Goal: Information Seeking & Learning: Compare options

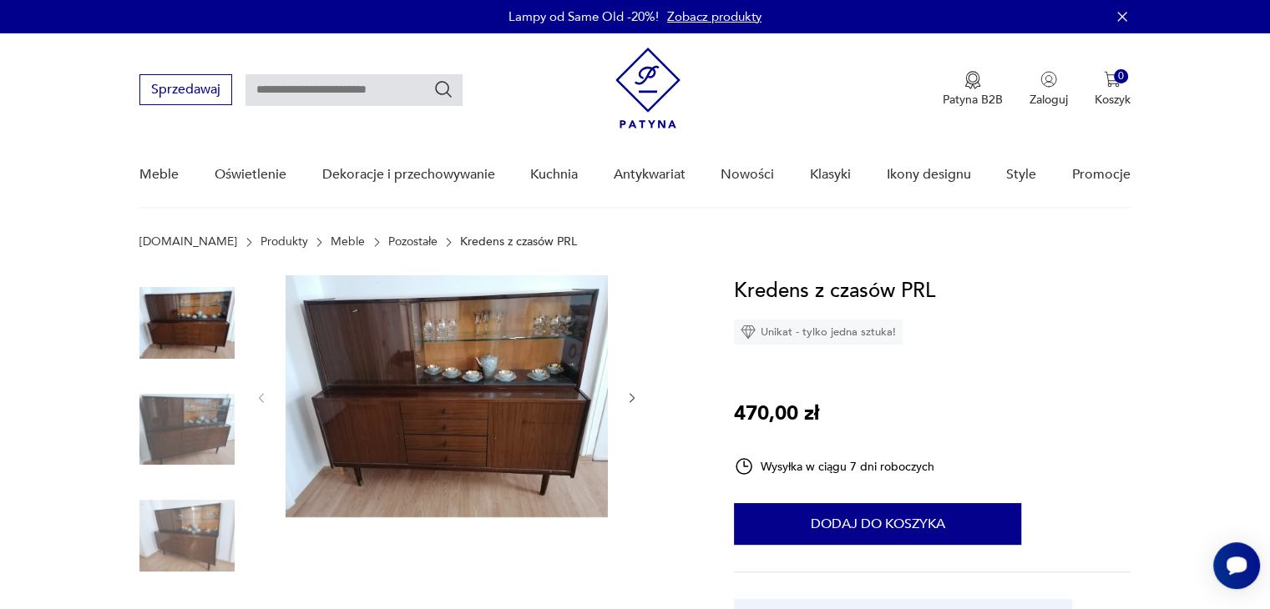
click at [189, 403] on img at bounding box center [186, 429] width 95 height 95
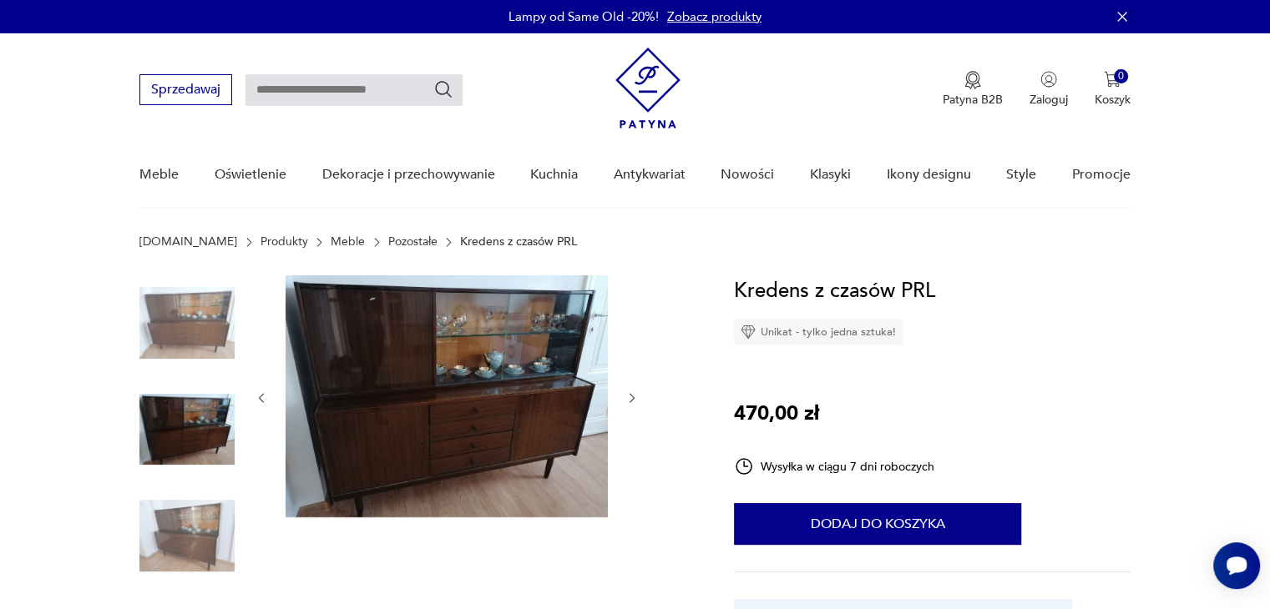
click at [432, 402] on img at bounding box center [446, 396] width 322 height 242
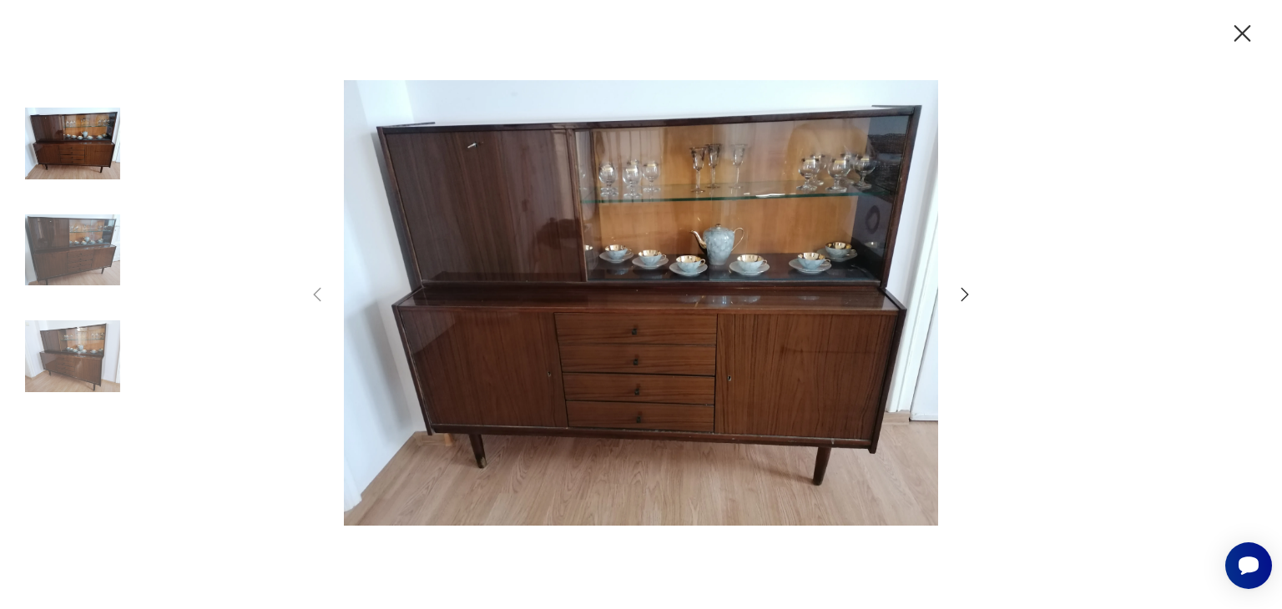
click at [1242, 31] on icon "button" at bounding box center [1242, 33] width 29 height 29
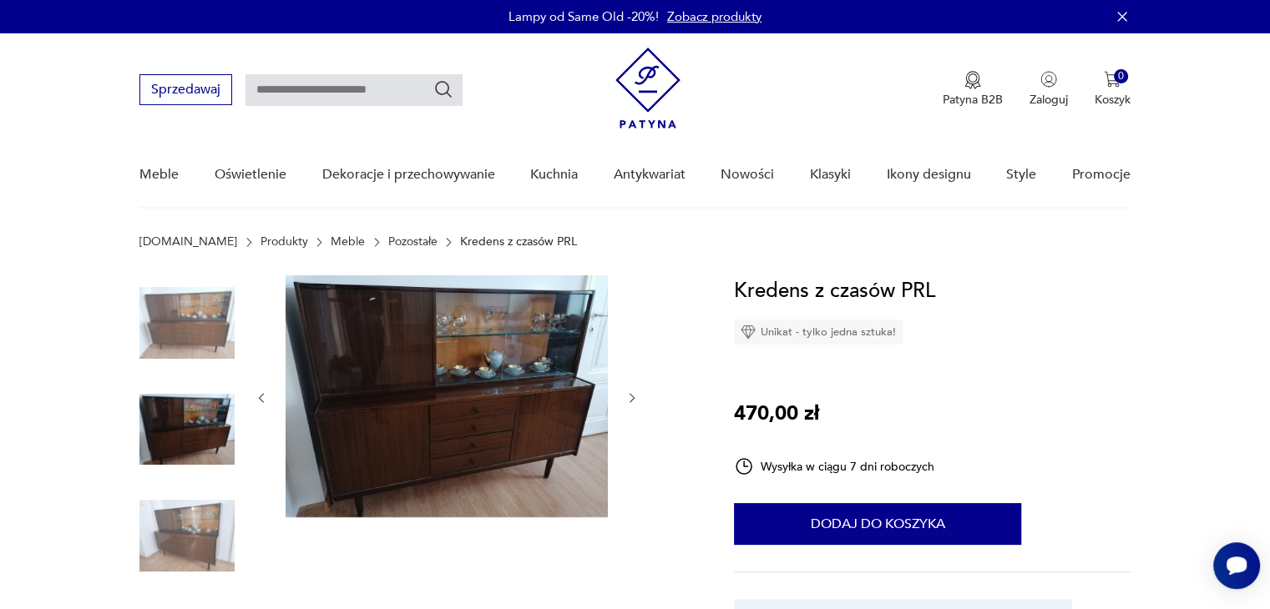
click at [388, 239] on link "Pozostałe" at bounding box center [412, 241] width 49 height 13
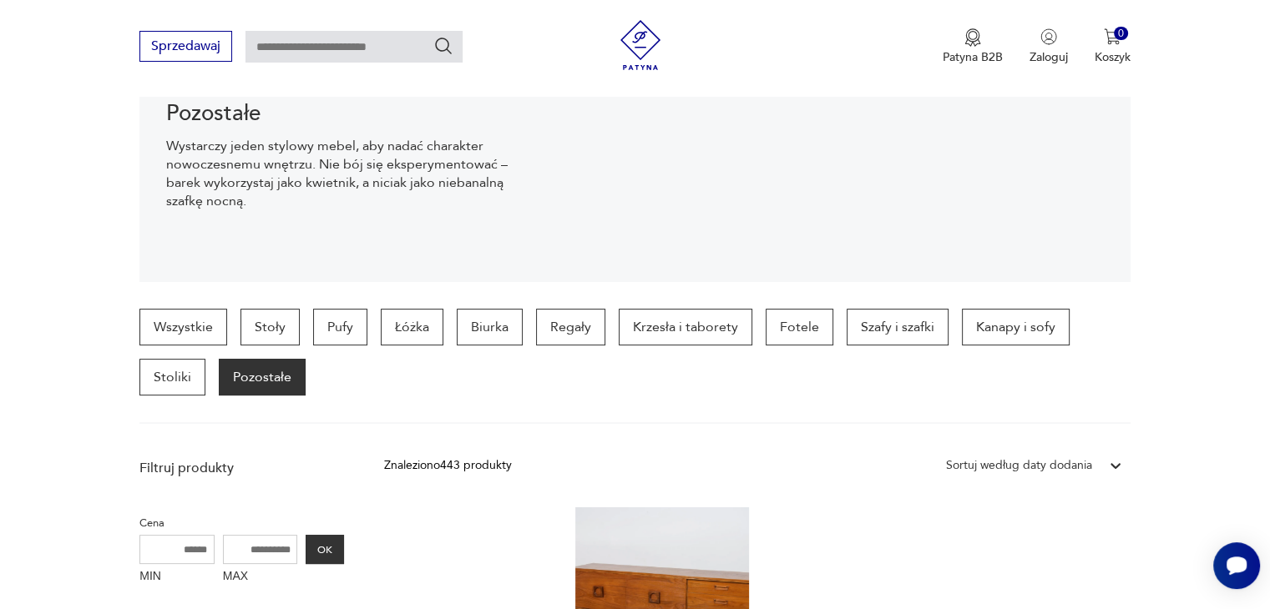
scroll to position [275, 0]
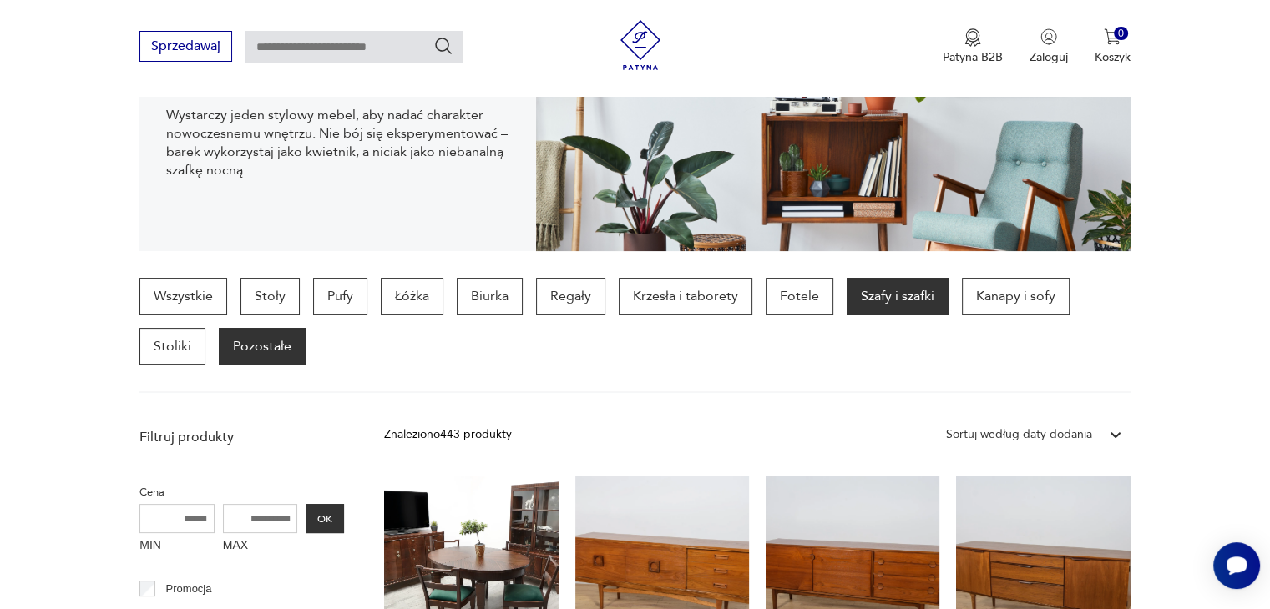
click at [891, 296] on p "Szafy i szafki" at bounding box center [897, 296] width 102 height 37
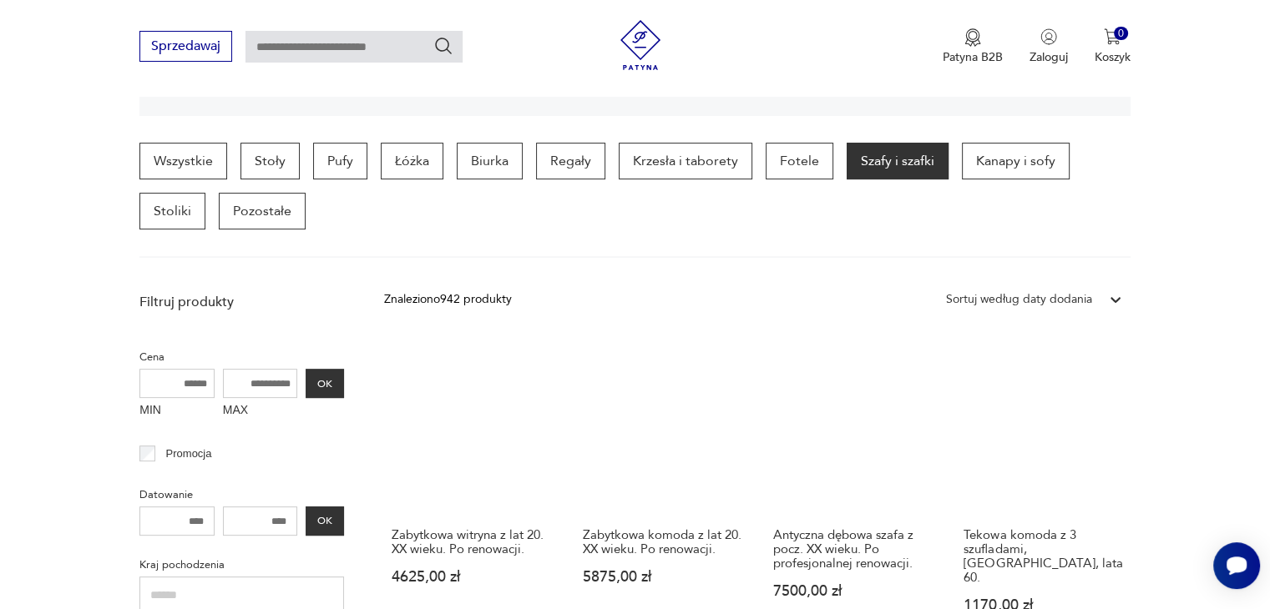
scroll to position [417, 0]
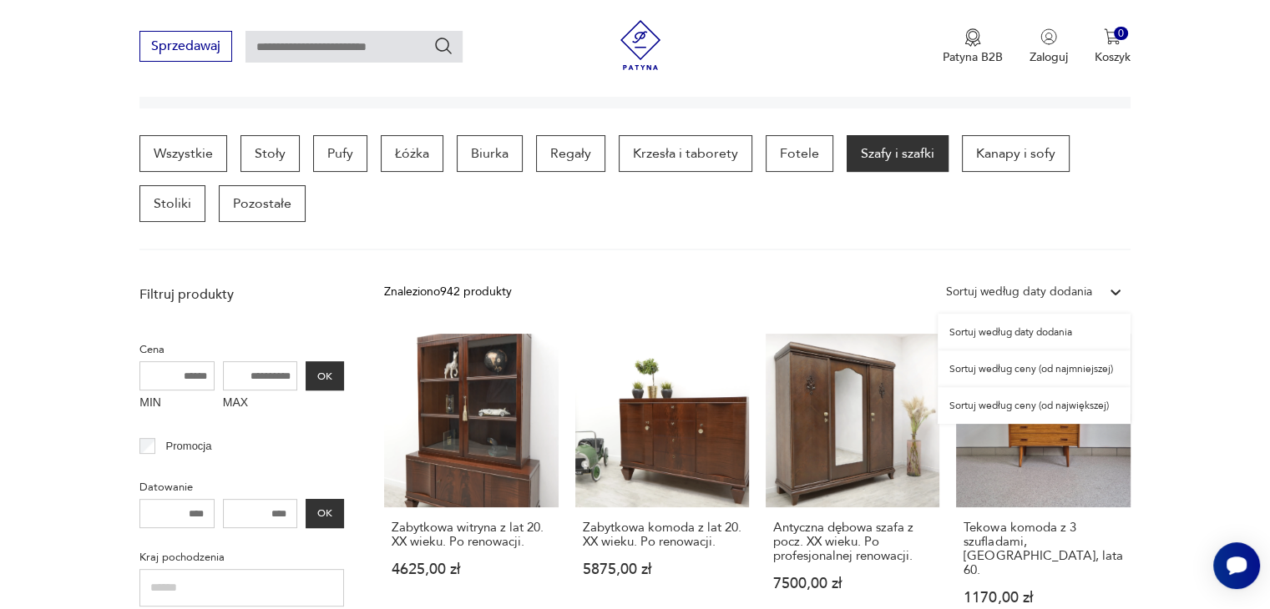
click at [1112, 290] on icon at bounding box center [1115, 293] width 10 height 6
click at [1047, 371] on div "Sortuj według ceny (od najmniejszej)" at bounding box center [1033, 369] width 193 height 37
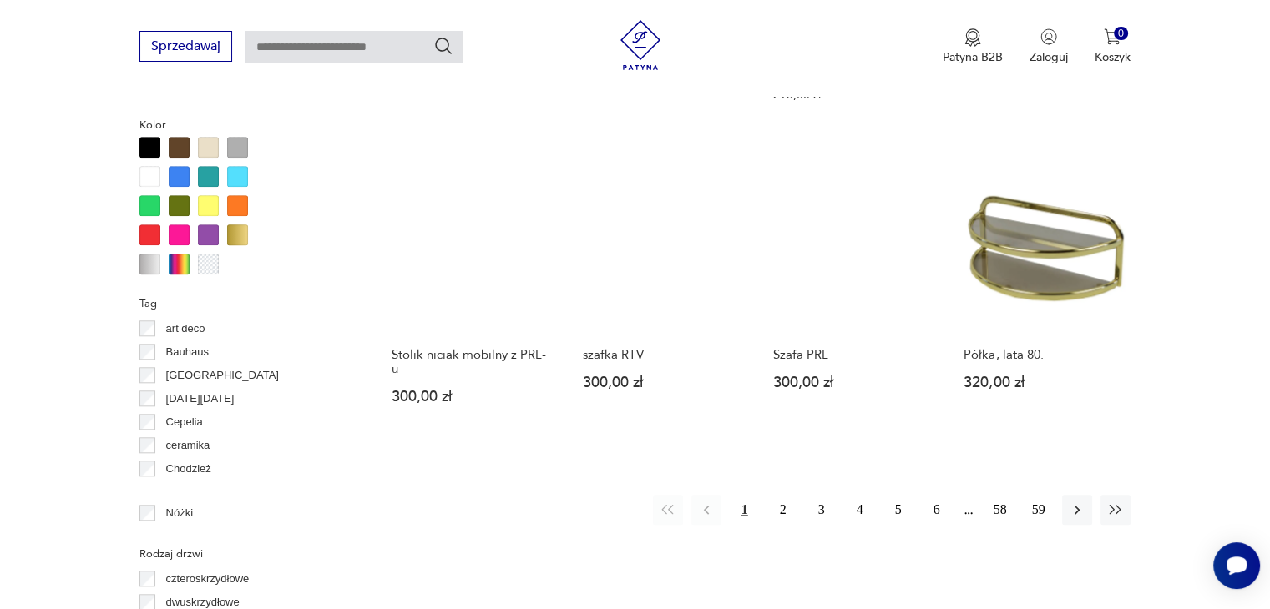
scroll to position [1611, 0]
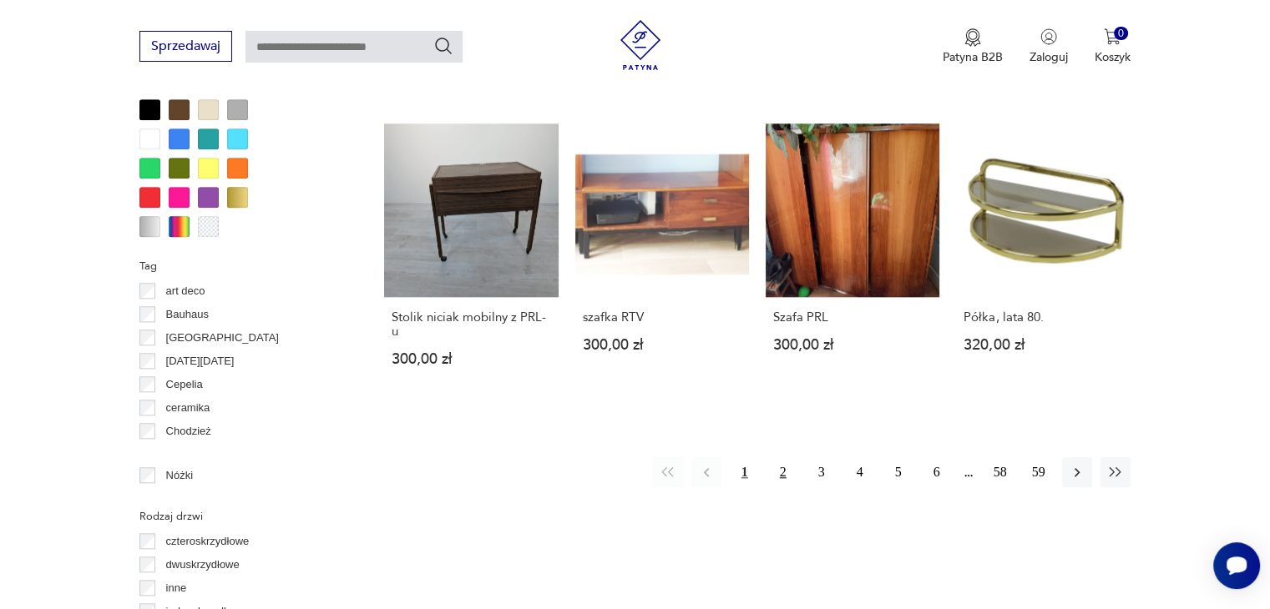
click at [785, 457] on button "2" at bounding box center [783, 472] width 30 height 30
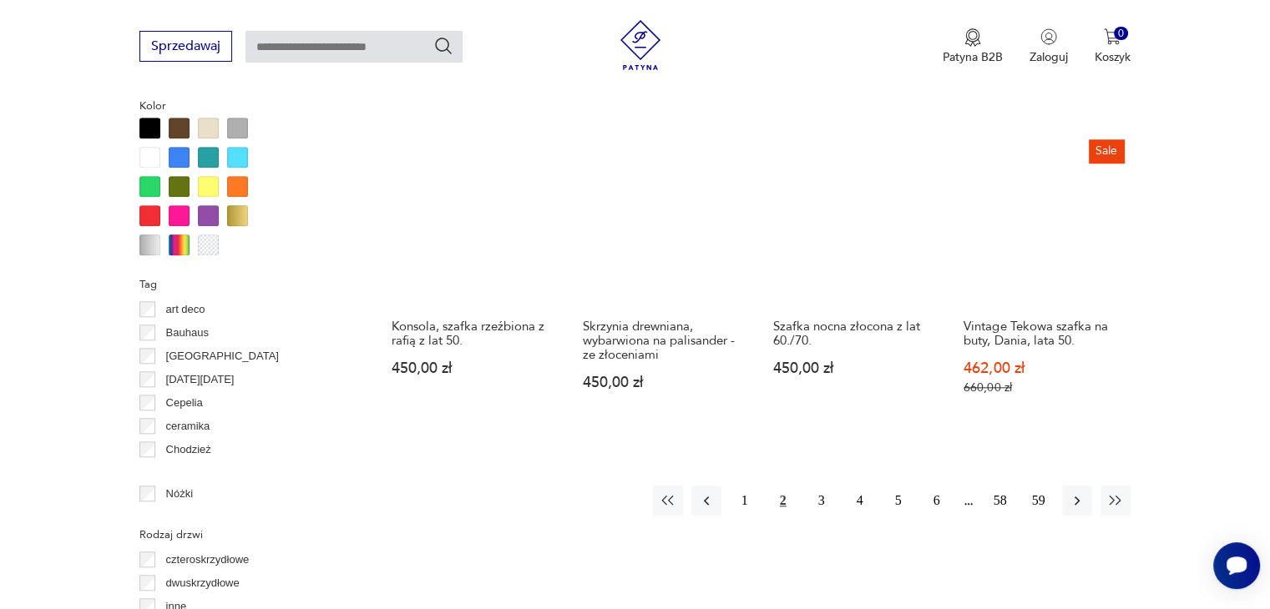
scroll to position [1611, 0]
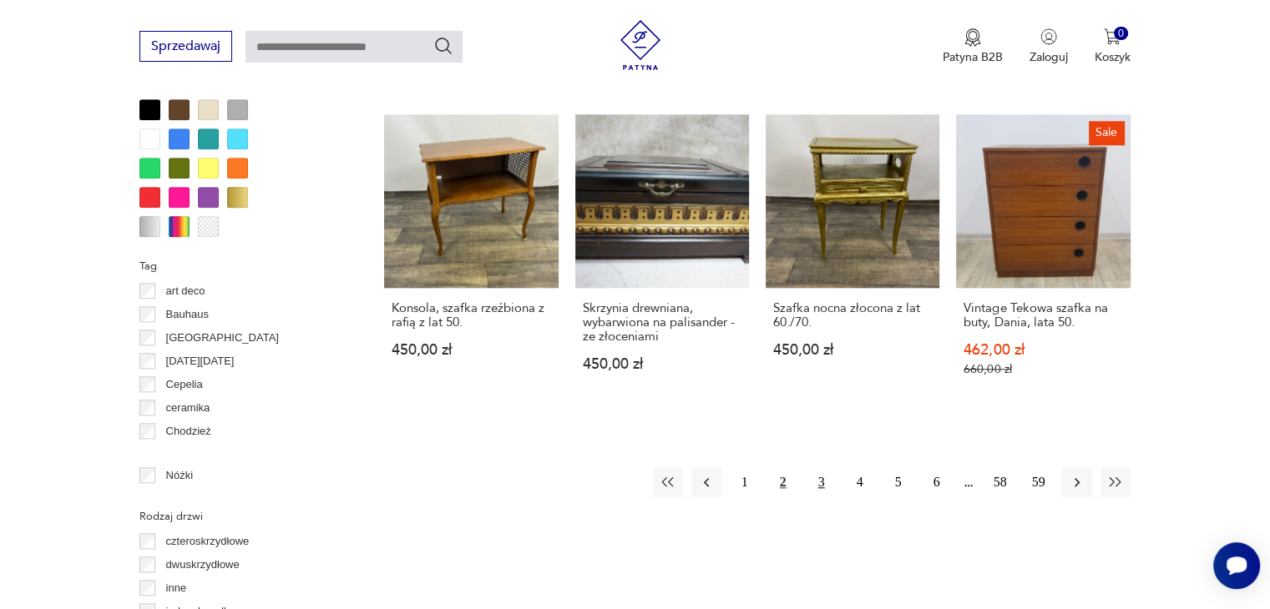
click at [821, 467] on button "3" at bounding box center [821, 482] width 30 height 30
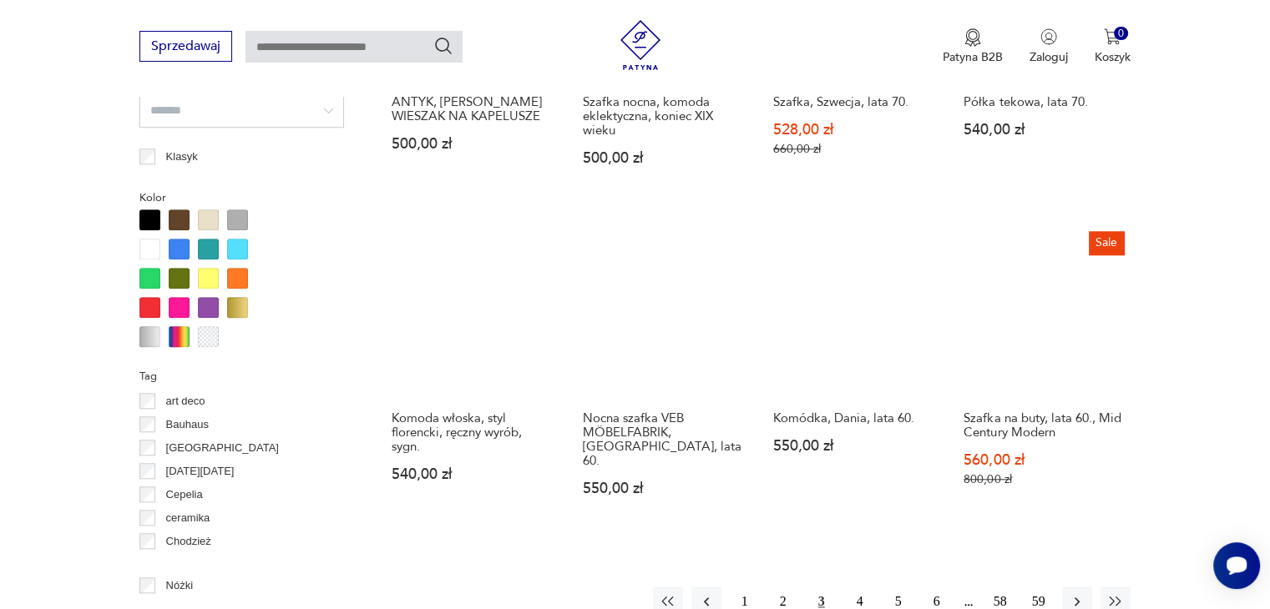
scroll to position [1528, 0]
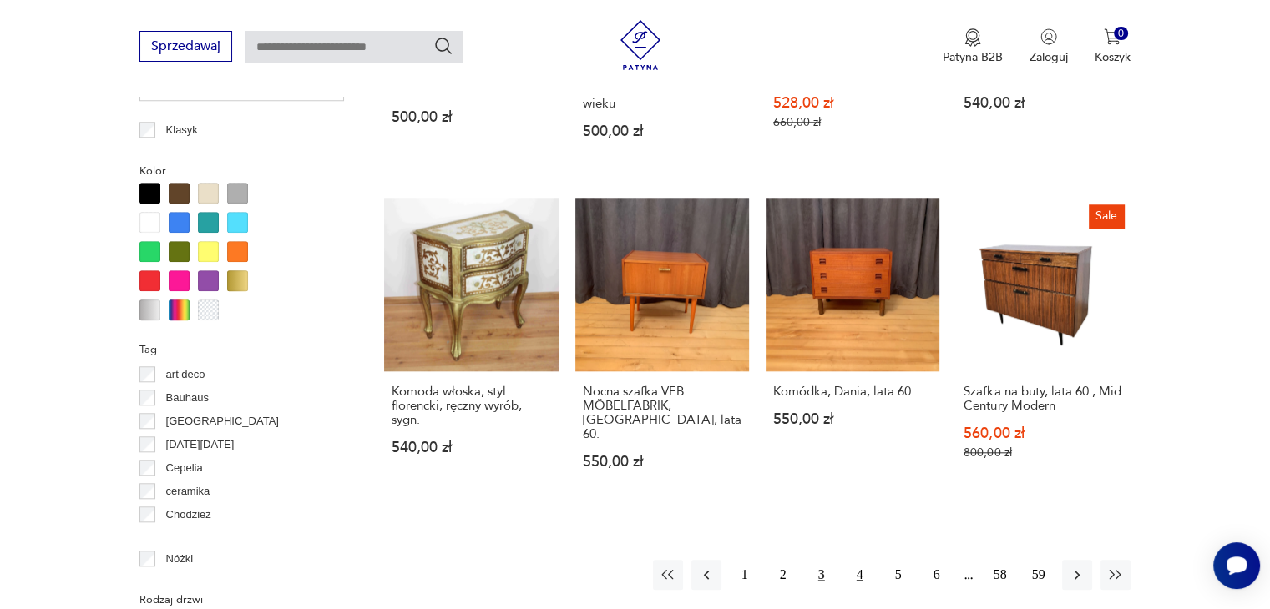
click at [861, 560] on button "4" at bounding box center [860, 575] width 30 height 30
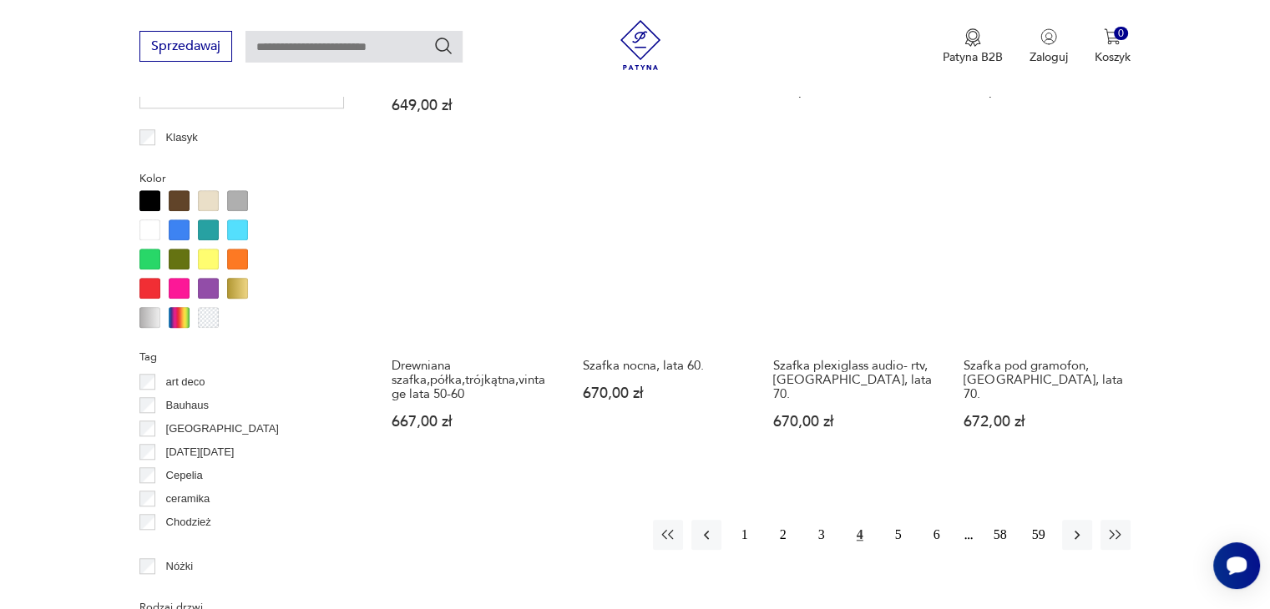
scroll to position [1611, 0]
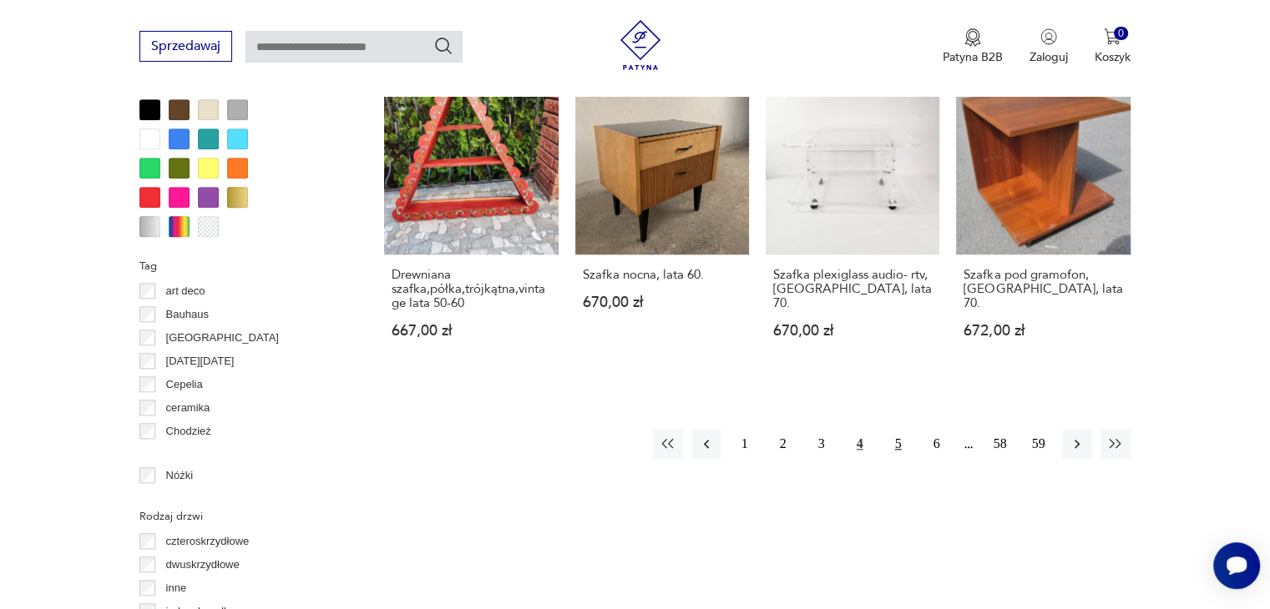
click at [902, 442] on button "5" at bounding box center [898, 444] width 30 height 30
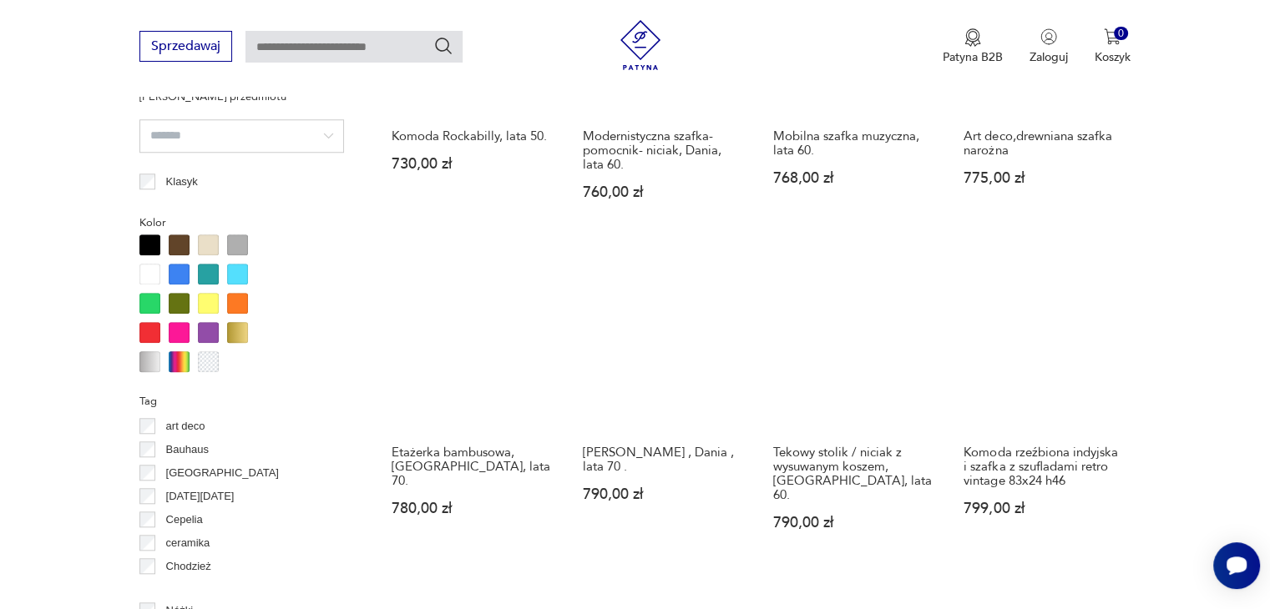
scroll to position [1611, 0]
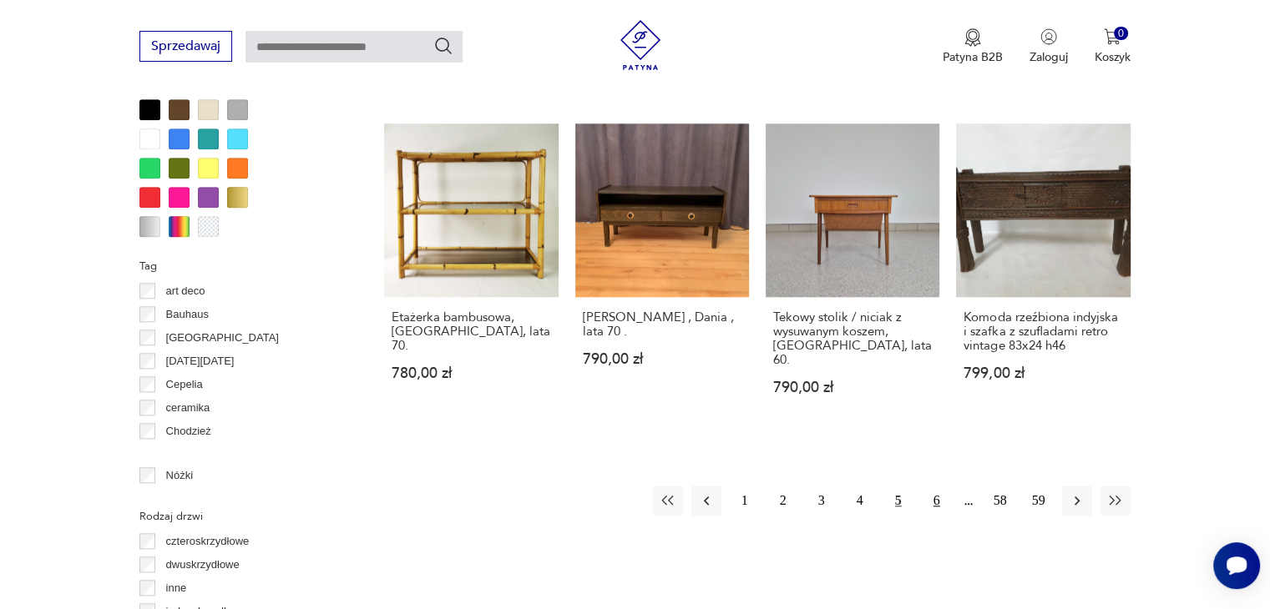
click at [940, 486] on button "6" at bounding box center [937, 501] width 30 height 30
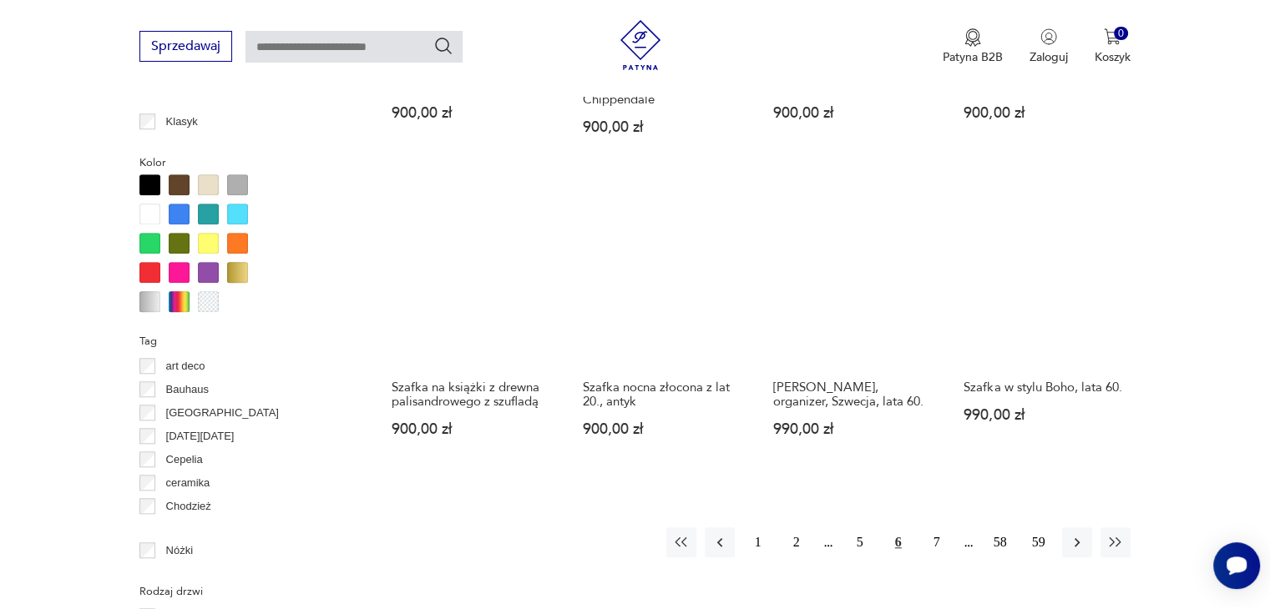
scroll to position [1611, 0]
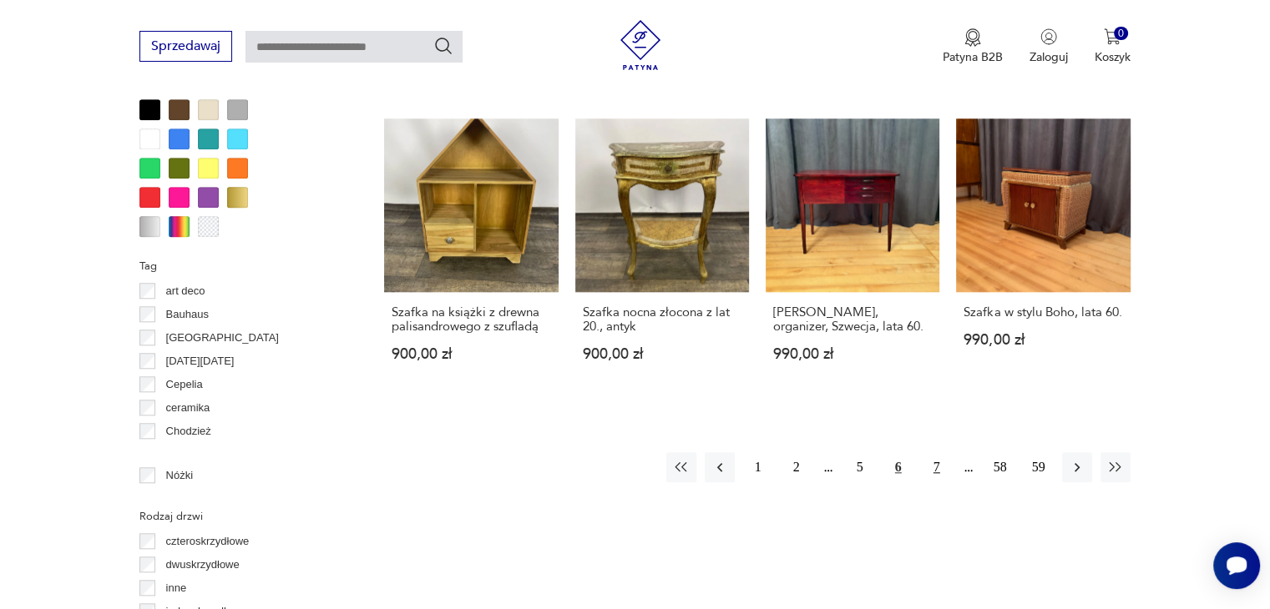
click at [935, 452] on button "7" at bounding box center [937, 467] width 30 height 30
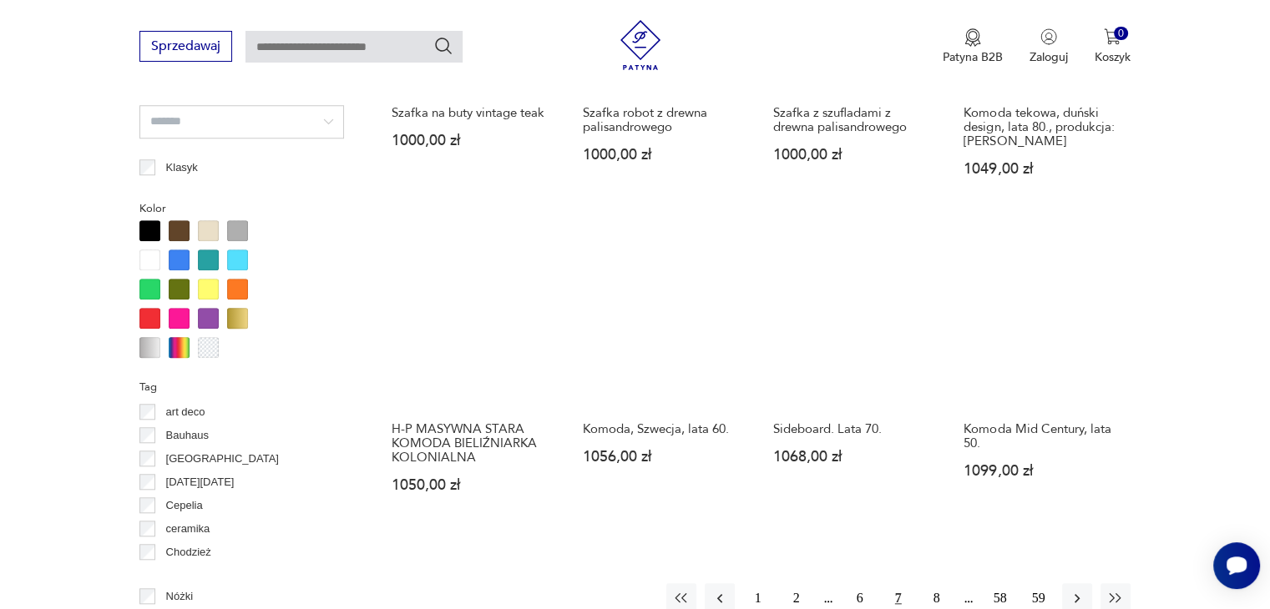
scroll to position [1528, 0]
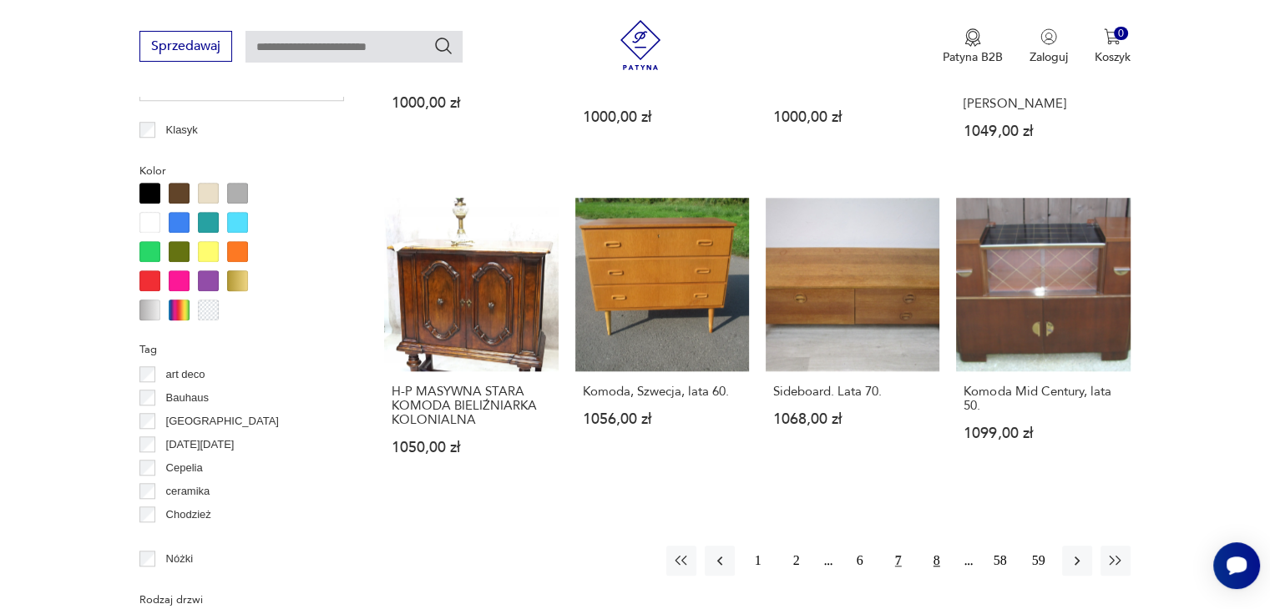
click at [938, 548] on button "8" at bounding box center [937, 561] width 30 height 30
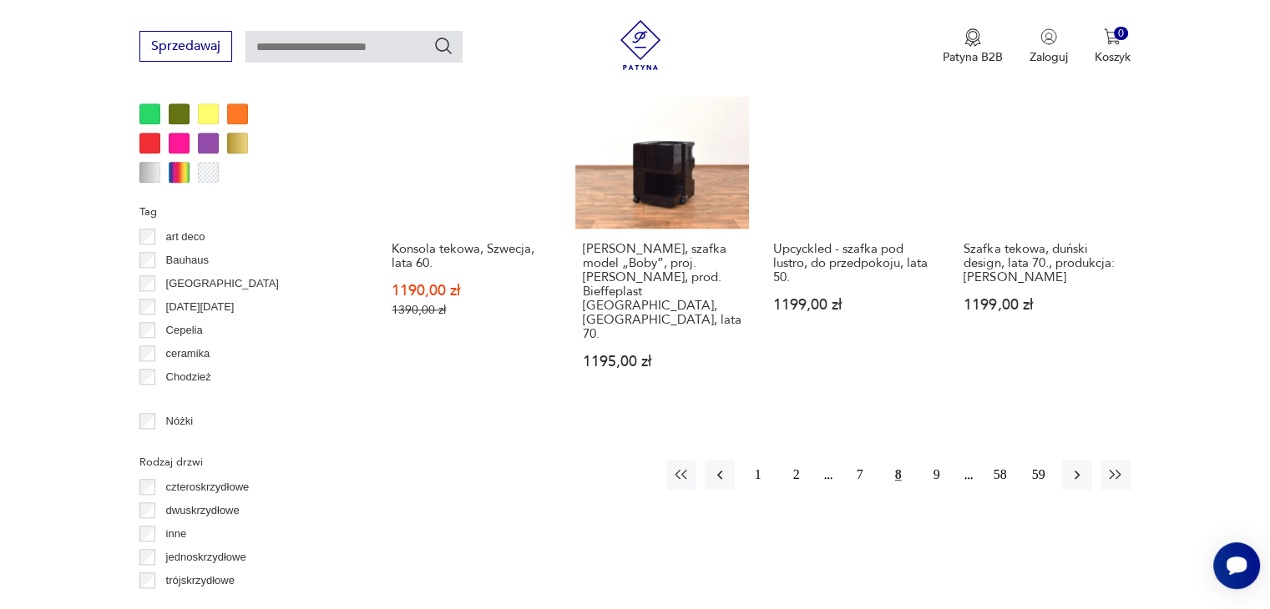
scroll to position [1695, 0]
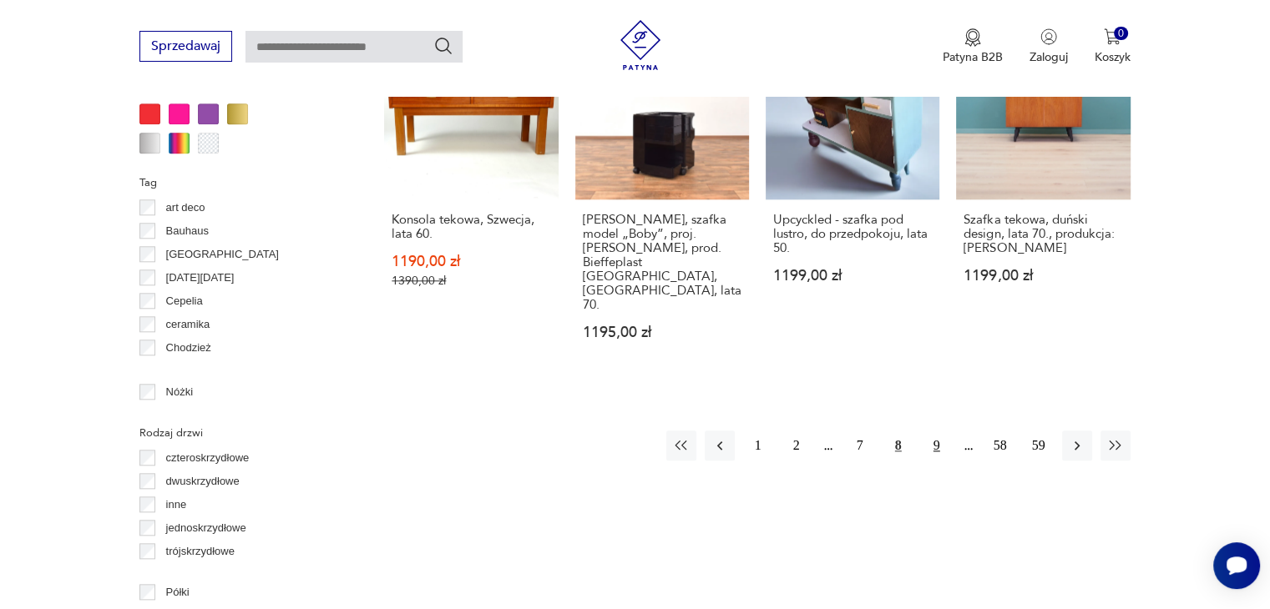
click at [934, 431] on button "9" at bounding box center [937, 446] width 30 height 30
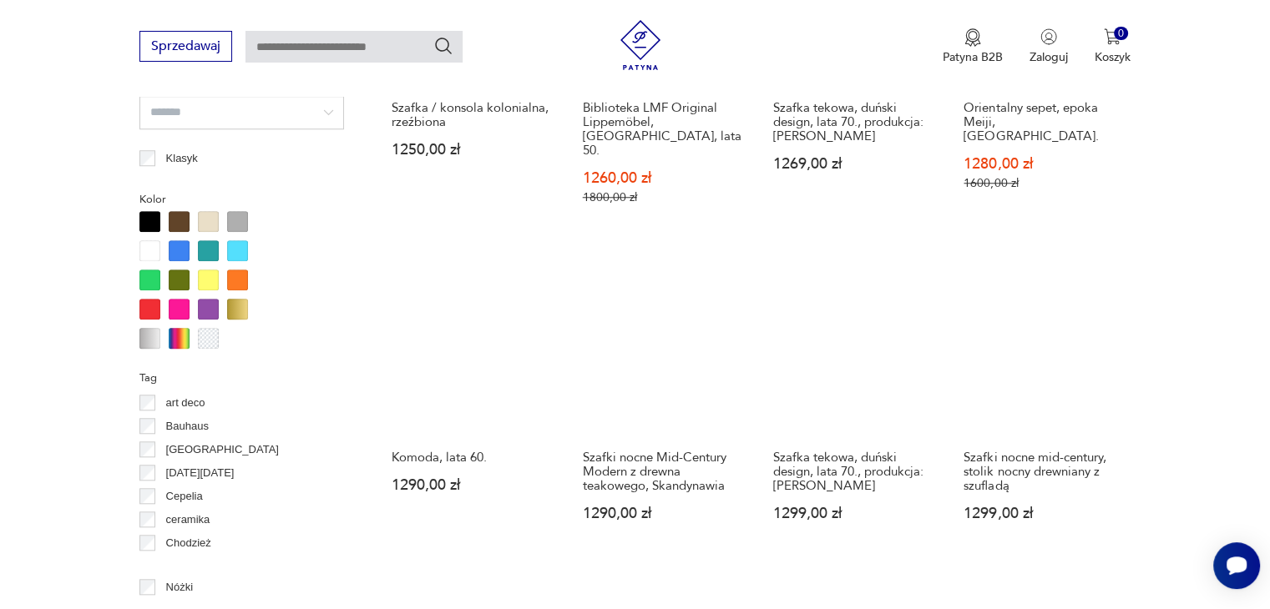
scroll to position [1528, 0]
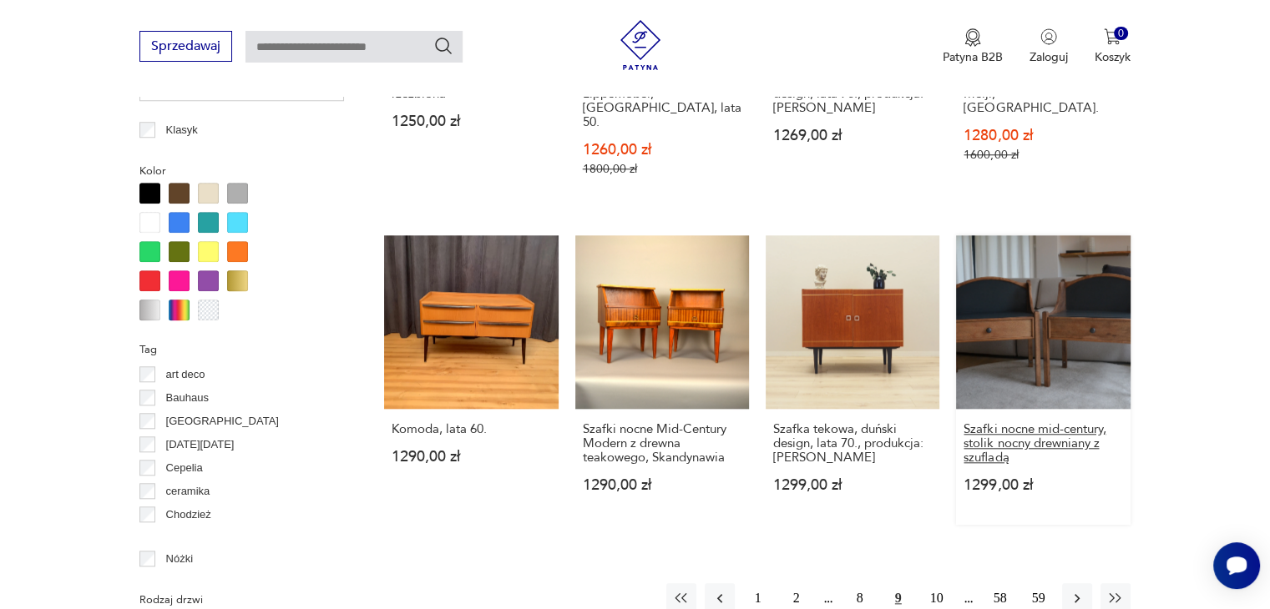
click at [976, 422] on h3 "Szafki nocne mid-century, stolik nocny drewniany z szufladą" at bounding box center [1042, 443] width 159 height 43
